Goal: Task Accomplishment & Management: Manage account settings

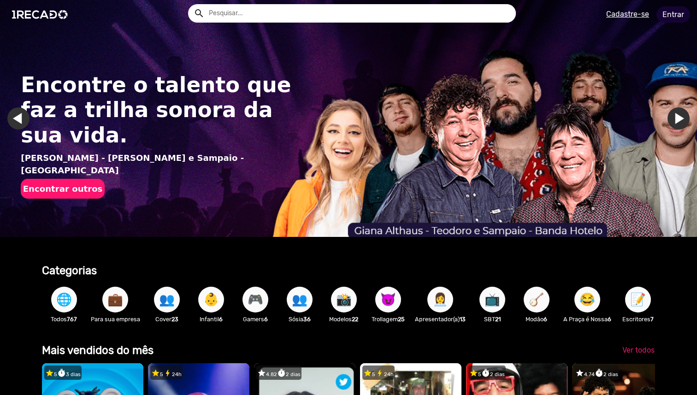
click at [671, 15] on link "Entrar" at bounding box center [674, 14] width 34 height 16
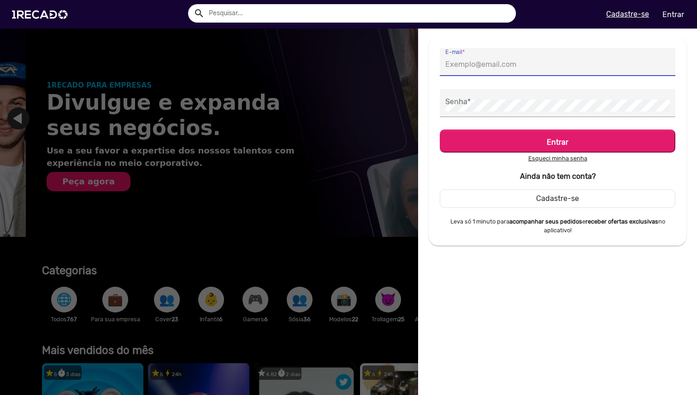
click at [542, 70] on input "E-mail *" at bounding box center [557, 65] width 225 height 12
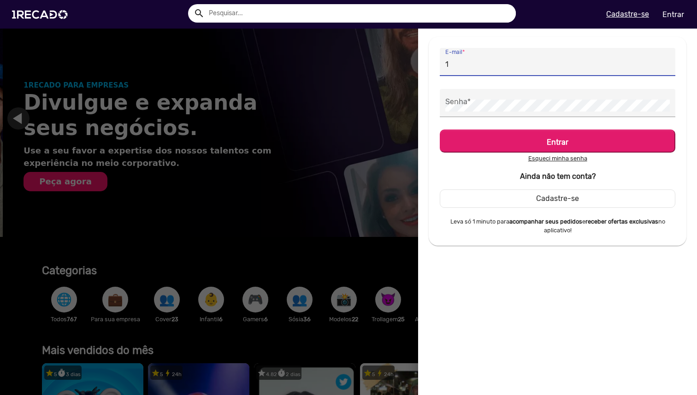
scroll to position [0, 697]
type input "[DOMAIN_NAME][EMAIL_ADDRESS][DOMAIN_NAME]"
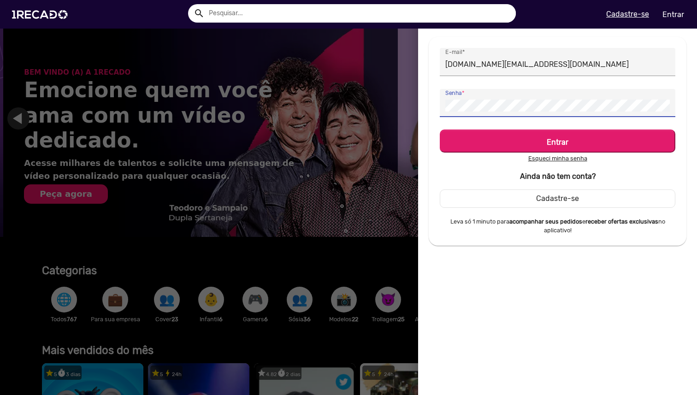
scroll to position [0, 1394]
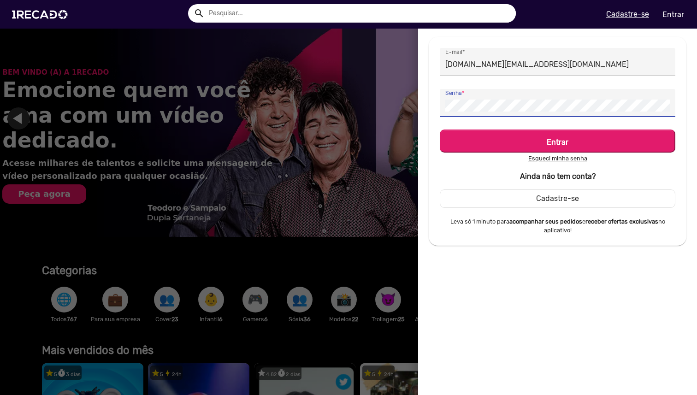
click at [440, 130] on button "Entrar" at bounding box center [558, 141] width 236 height 23
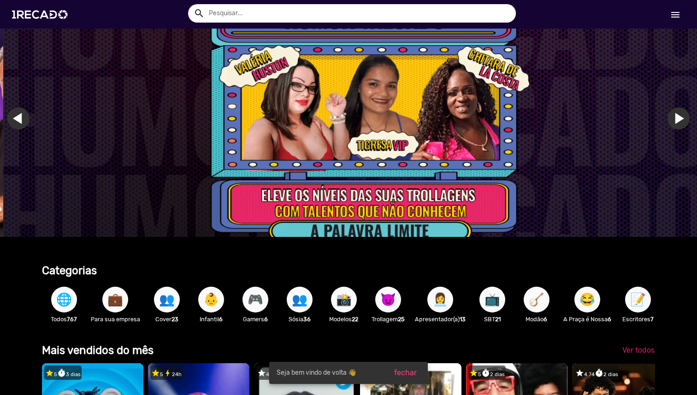
scroll to position [0, 2092]
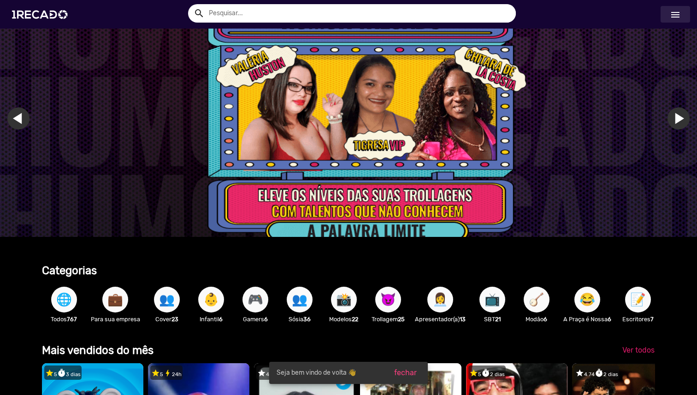
click at [676, 13] on mat-icon "menu" at bounding box center [675, 14] width 11 height 11
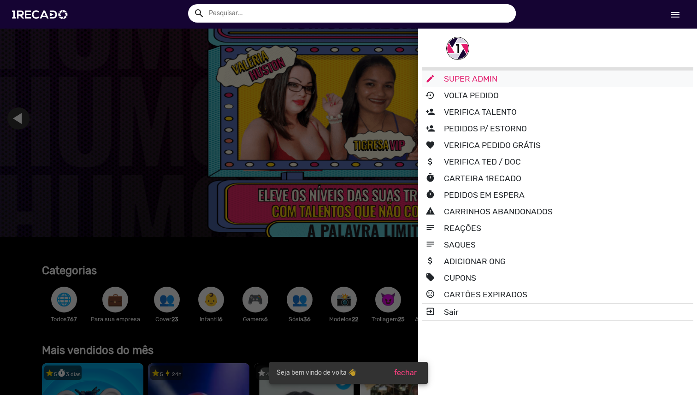
click at [536, 81] on link "edit SUPER ADMIN" at bounding box center [558, 79] width 272 height 17
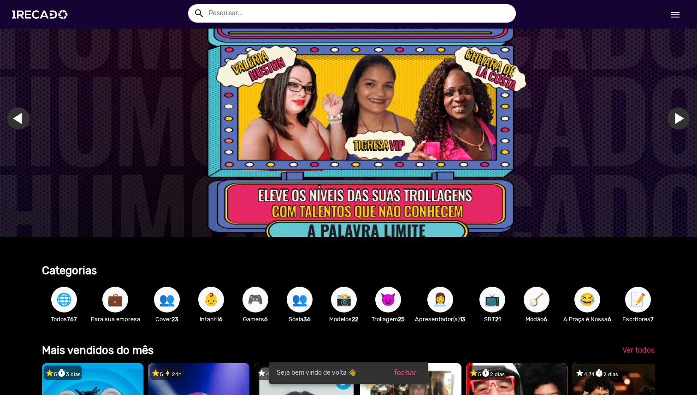
scroll to position [0, 2012]
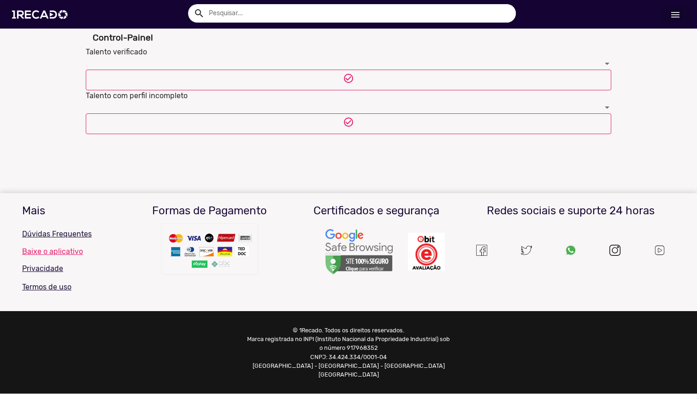
click at [354, 56] on div "Talento verificado check_circle_outline" at bounding box center [349, 69] width 526 height 44
click at [350, 62] on div at bounding box center [344, 64] width 517 height 12
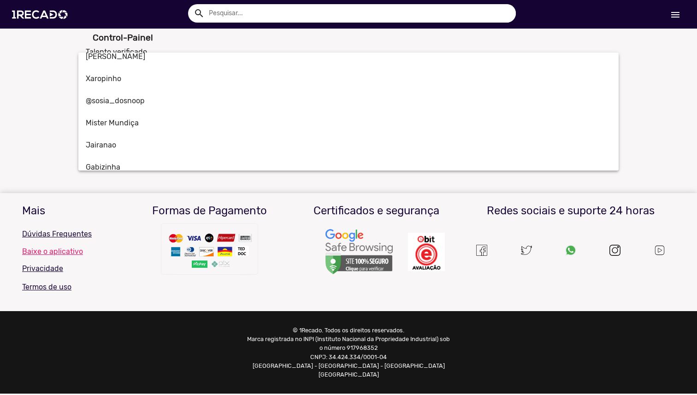
scroll to position [3925, 0]
click at [319, 12] on div at bounding box center [348, 197] width 697 height 395
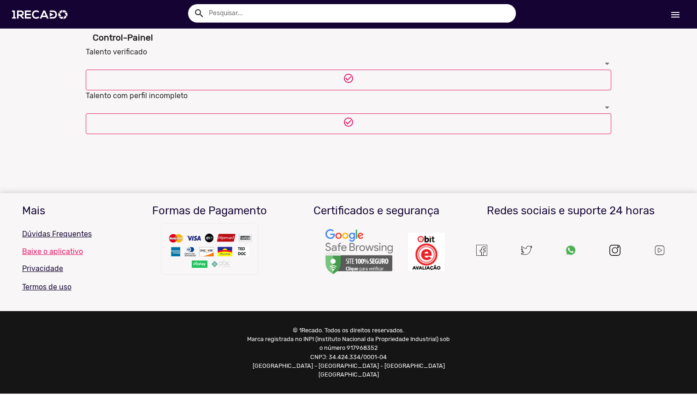
click at [319, 12] on input "text" at bounding box center [359, 13] width 314 height 18
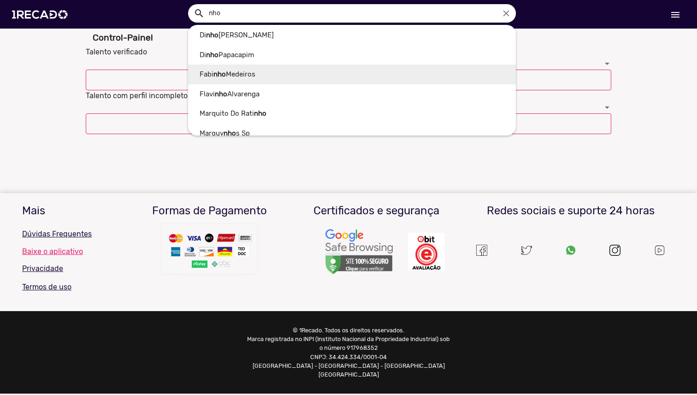
scroll to position [0, 0]
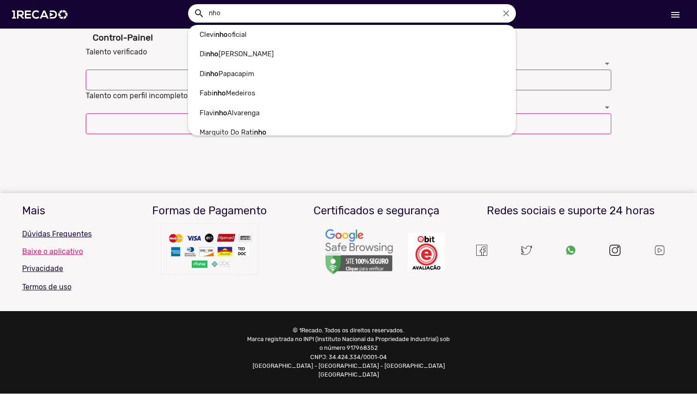
click at [679, 25] on div at bounding box center [348, 197] width 697 height 395
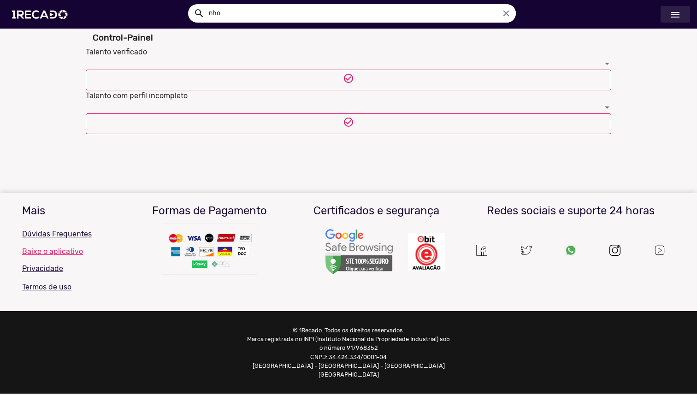
click at [677, 20] on link "menu" at bounding box center [676, 14] width 30 height 17
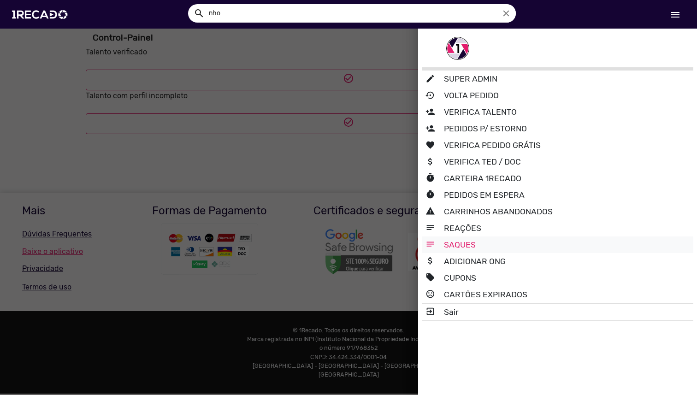
click at [481, 248] on link "notes SAQUES" at bounding box center [558, 245] width 272 height 17
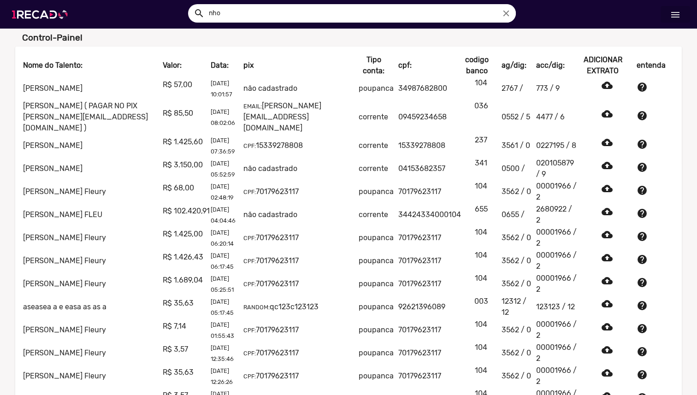
click at [60, 14] on img at bounding box center [42, 14] width 70 height 39
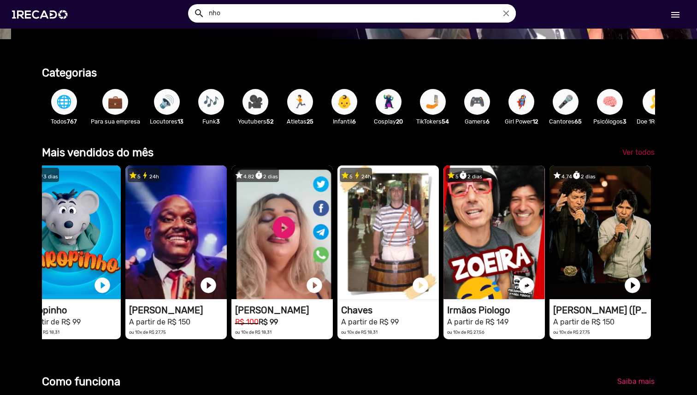
scroll to position [0, 697]
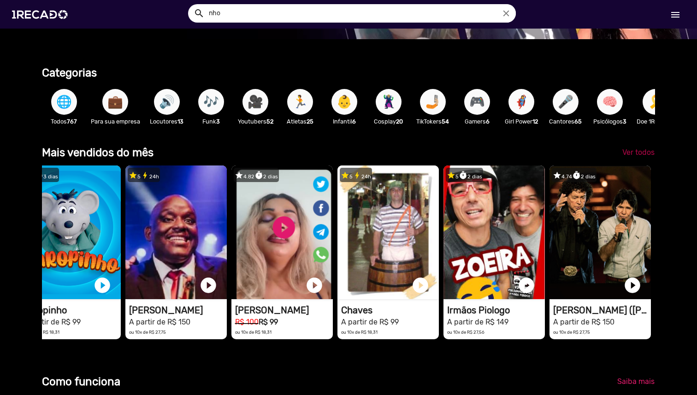
click at [645, 149] on span "Ver todos" at bounding box center [639, 152] width 32 height 9
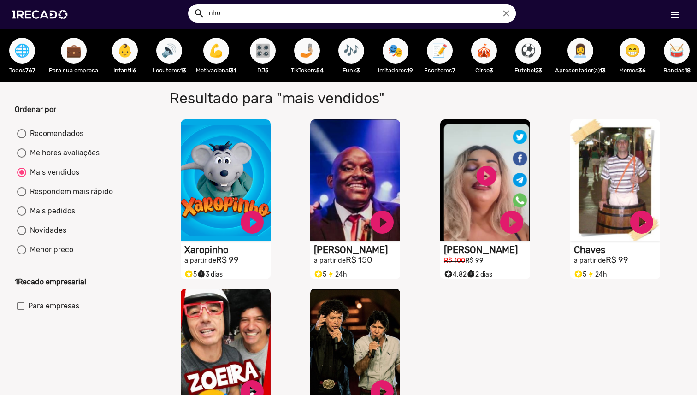
click at [27, 58] on span "🌐" at bounding box center [22, 51] width 16 height 26
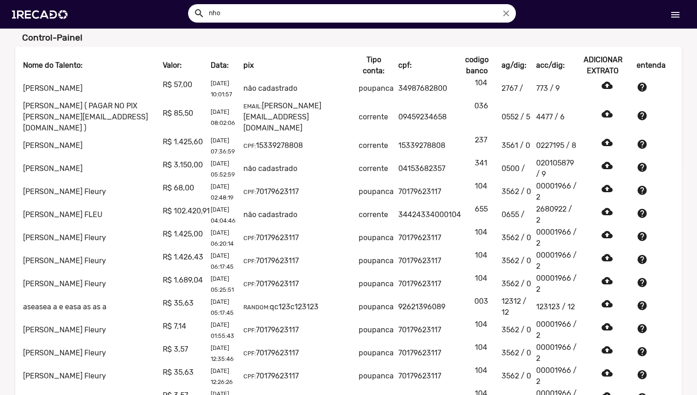
click at [645, 91] on span "help" at bounding box center [642, 87] width 11 height 11
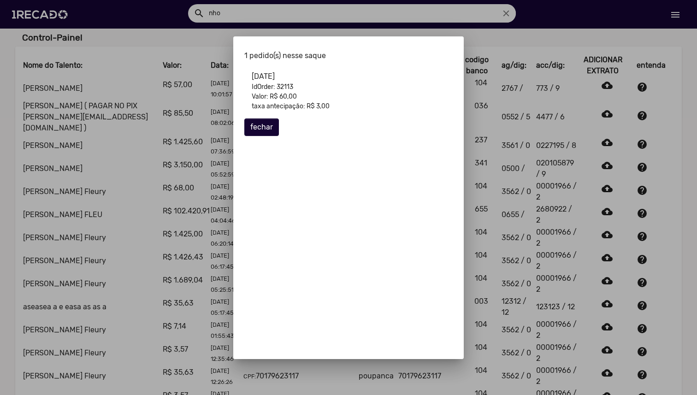
click at [349, 25] on div at bounding box center [348, 197] width 697 height 395
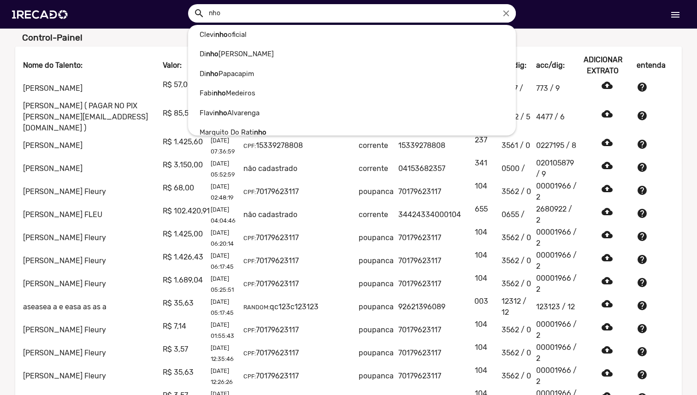
click at [346, 18] on input "nho" at bounding box center [359, 13] width 314 height 18
paste input "Nhonho"
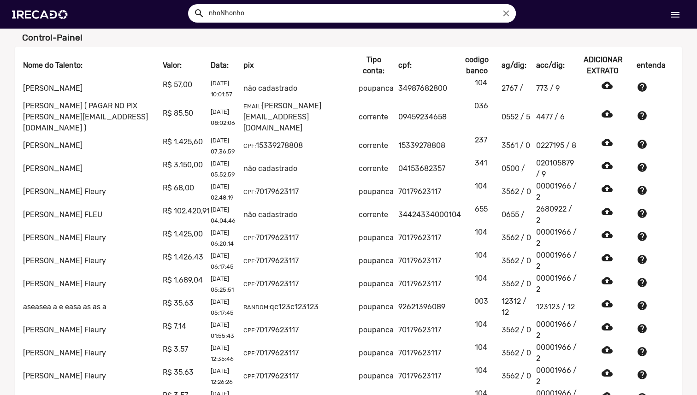
type input "nhoNhonho"
click at [190, 5] on button "search" at bounding box center [198, 13] width 16 height 16
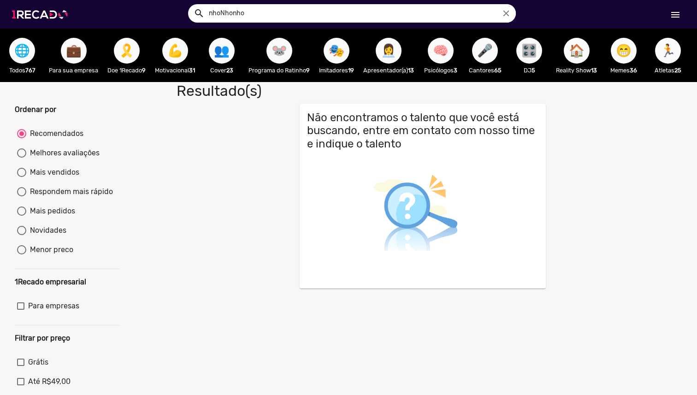
click at [51, 13] on img at bounding box center [42, 14] width 70 height 39
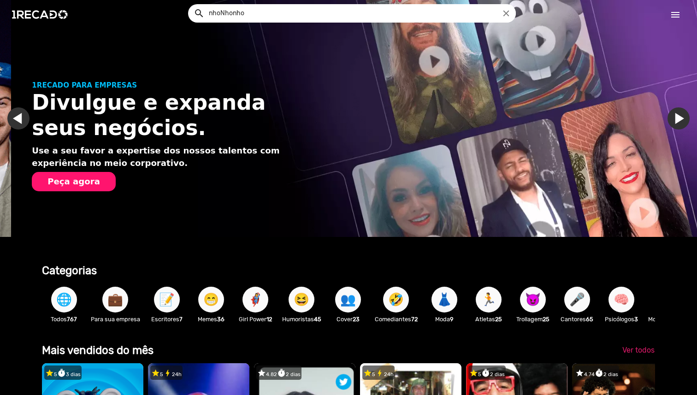
scroll to position [0, 697]
